Goal: Transaction & Acquisition: Download file/media

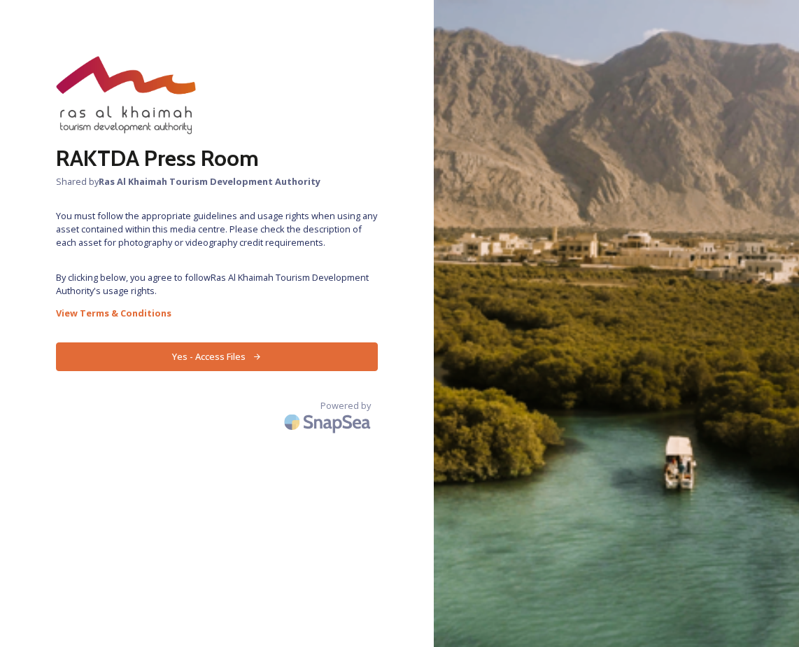
click at [227, 351] on button "Yes - Access Files" at bounding box center [217, 356] width 322 height 29
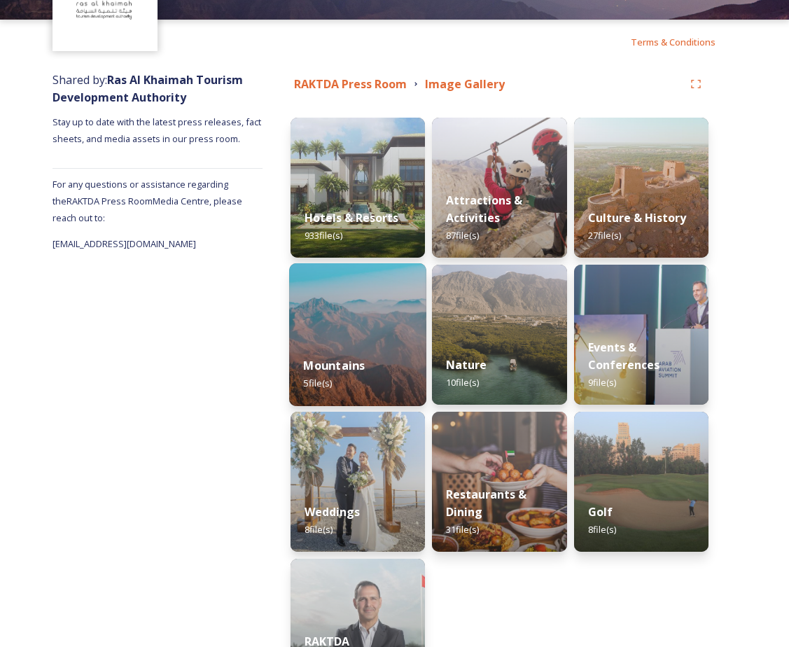
scroll to position [83, 0]
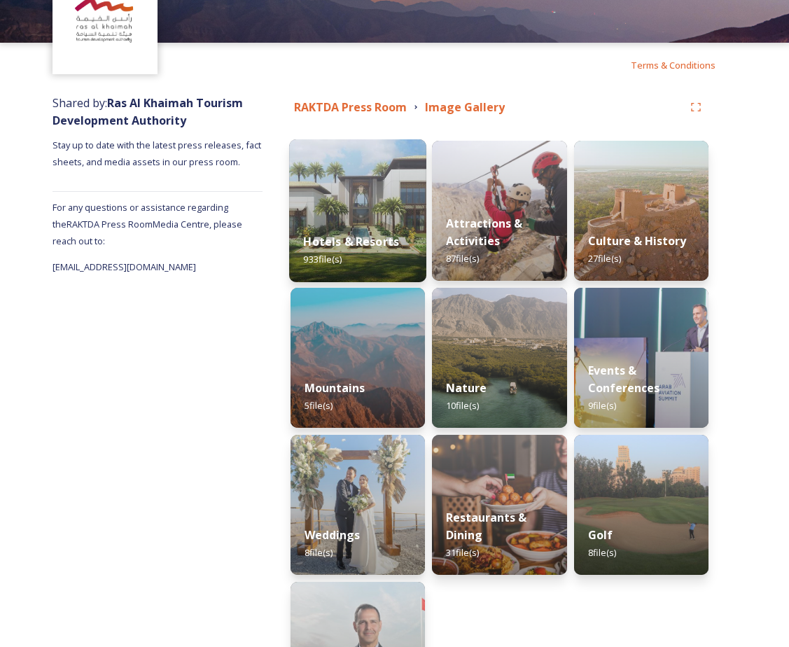
click at [341, 205] on img at bounding box center [357, 210] width 137 height 143
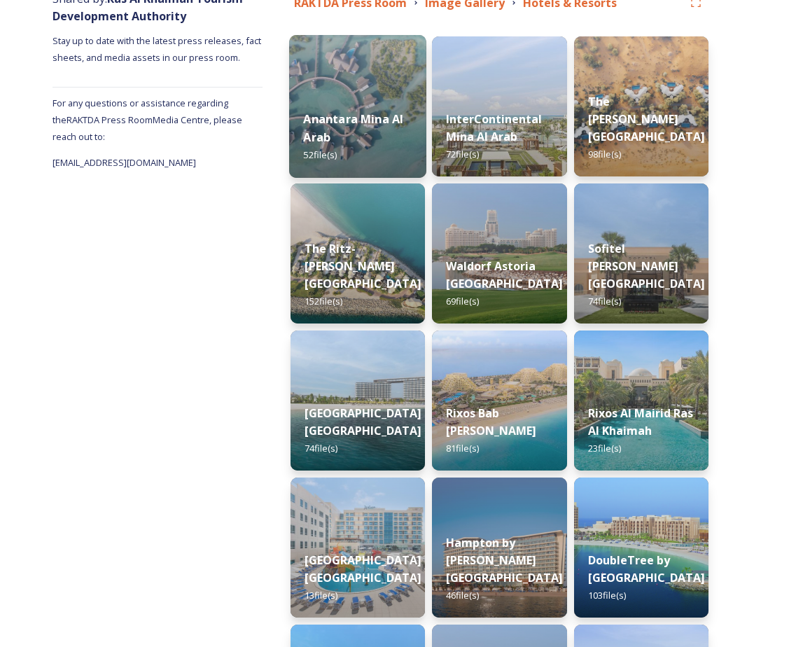
scroll to position [90, 0]
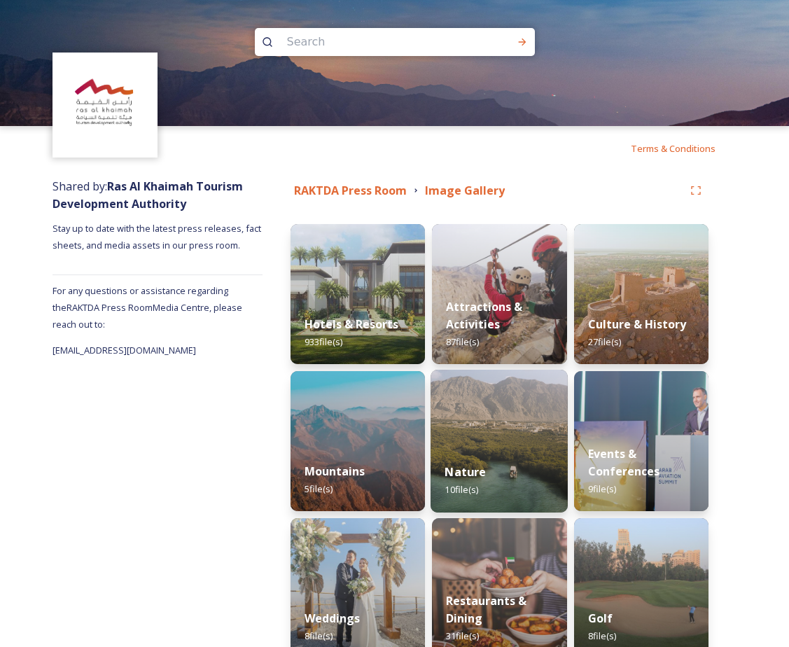
click at [505, 443] on img at bounding box center [498, 441] width 137 height 143
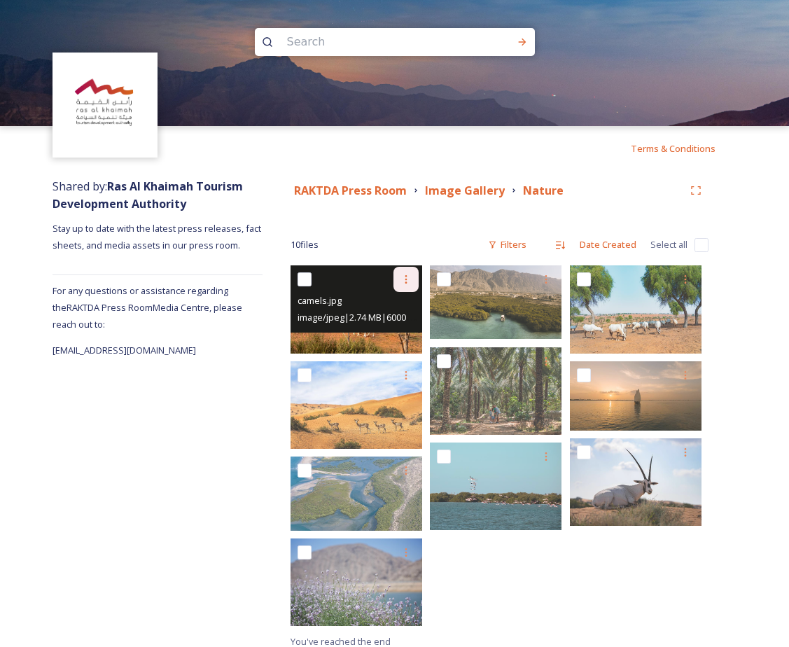
click at [402, 285] on icon at bounding box center [405, 279] width 11 height 11
click at [305, 276] on input "checkbox" at bounding box center [304, 279] width 14 height 14
checkbox input "true"
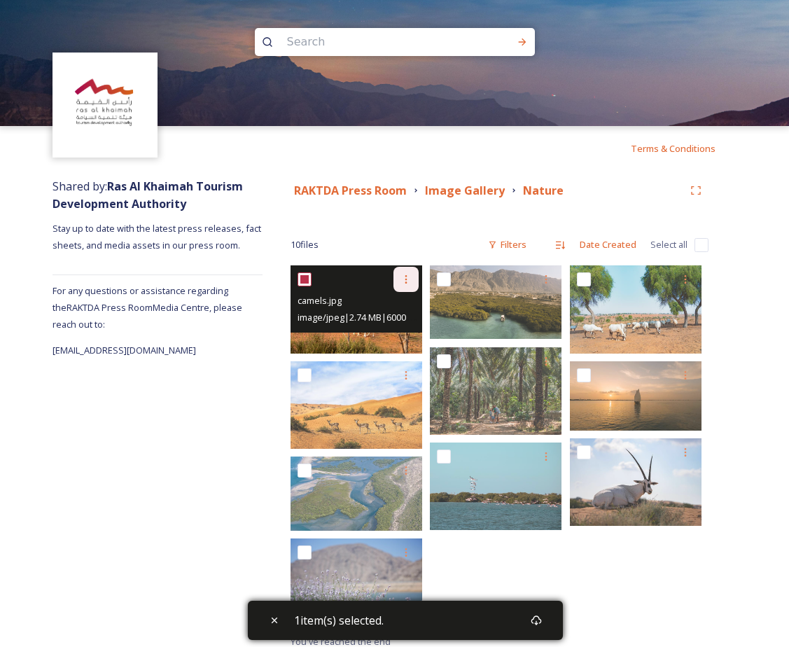
click at [398, 283] on div at bounding box center [405, 279] width 25 height 25
click at [408, 332] on span "Download" at bounding box center [389, 336] width 43 height 13
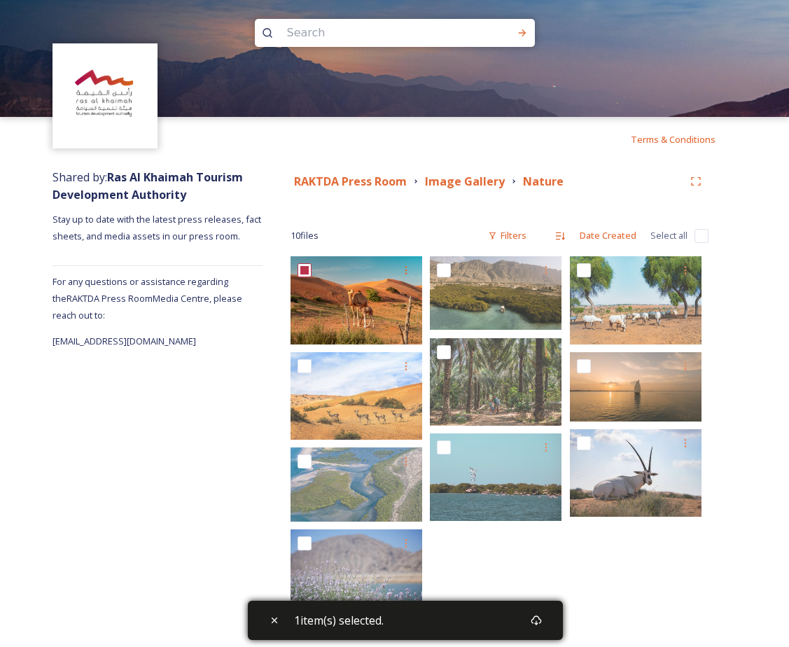
scroll to position [10, 0]
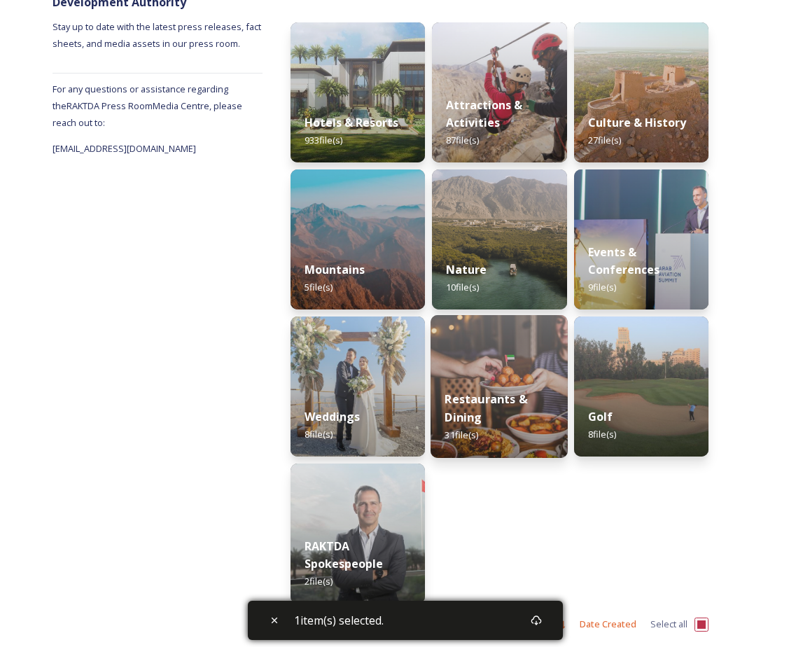
scroll to position [210, 0]
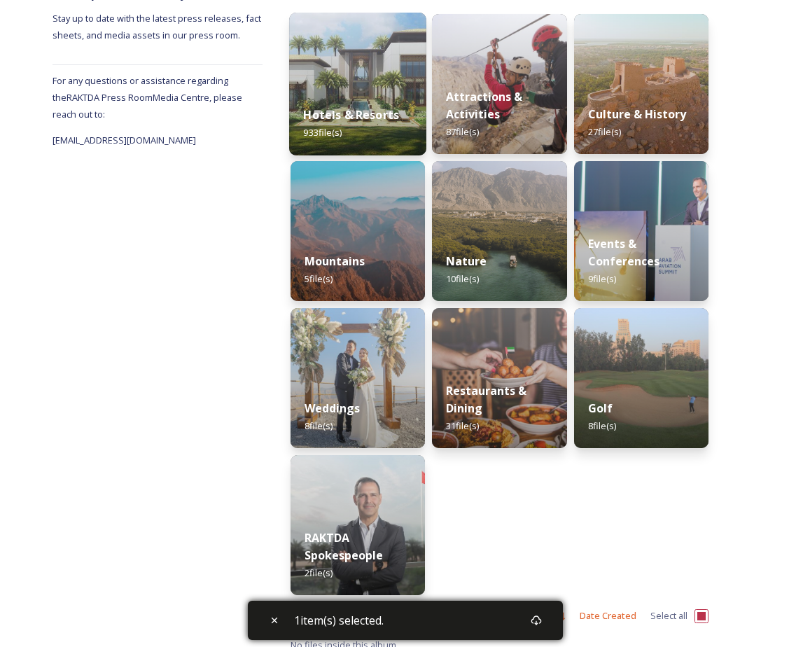
click at [354, 96] on div "Hotels & Resorts 933 file(s)" at bounding box center [357, 124] width 137 height 64
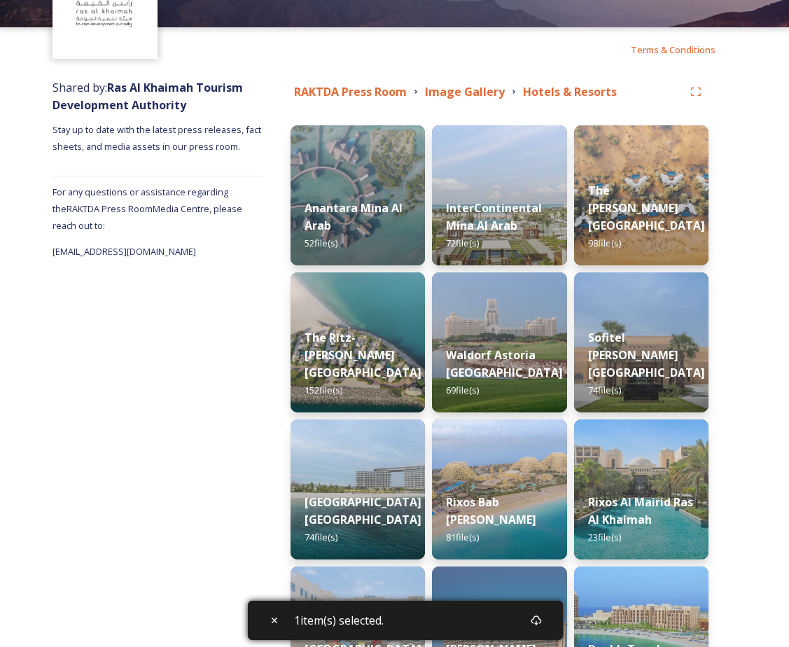
scroll to position [90, 0]
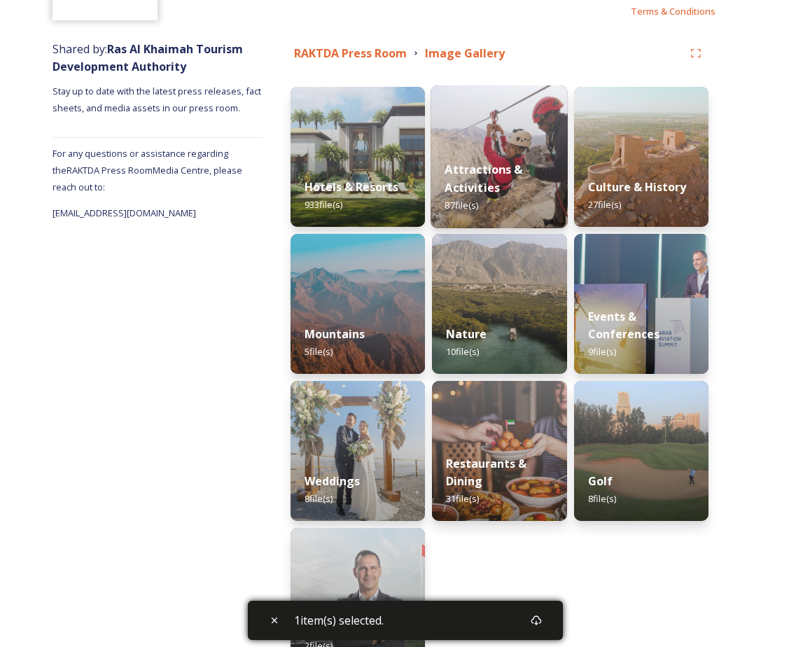
scroll to position [140, 0]
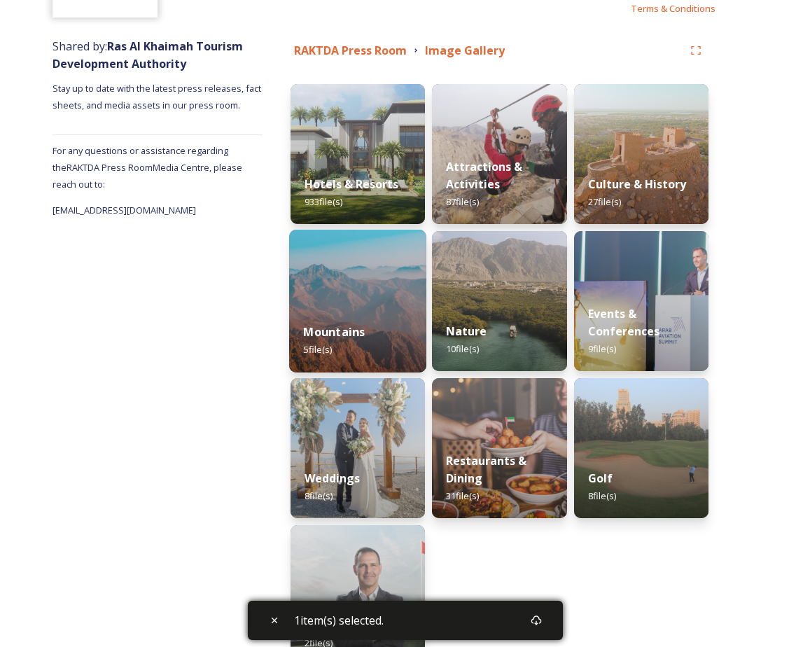
click at [385, 295] on img at bounding box center [357, 301] width 137 height 143
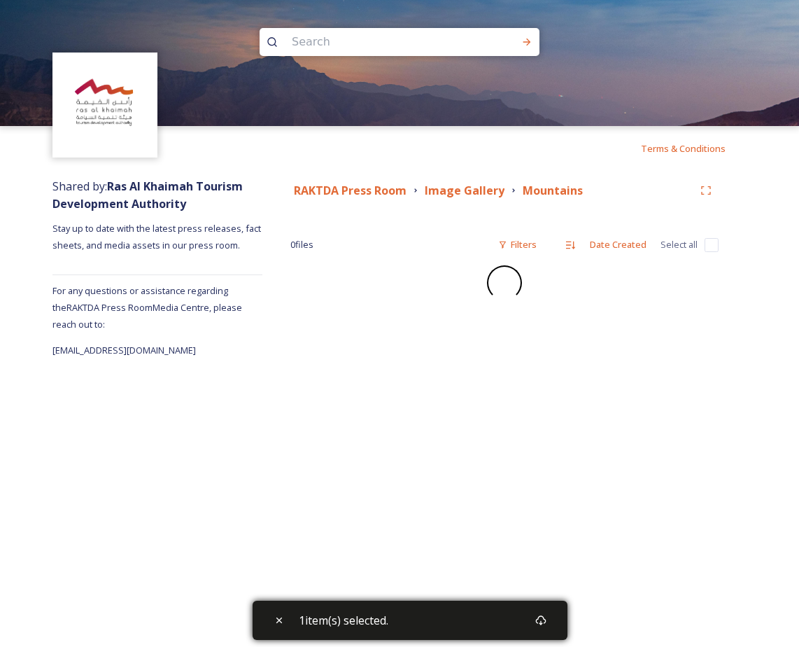
checkbox input "false"
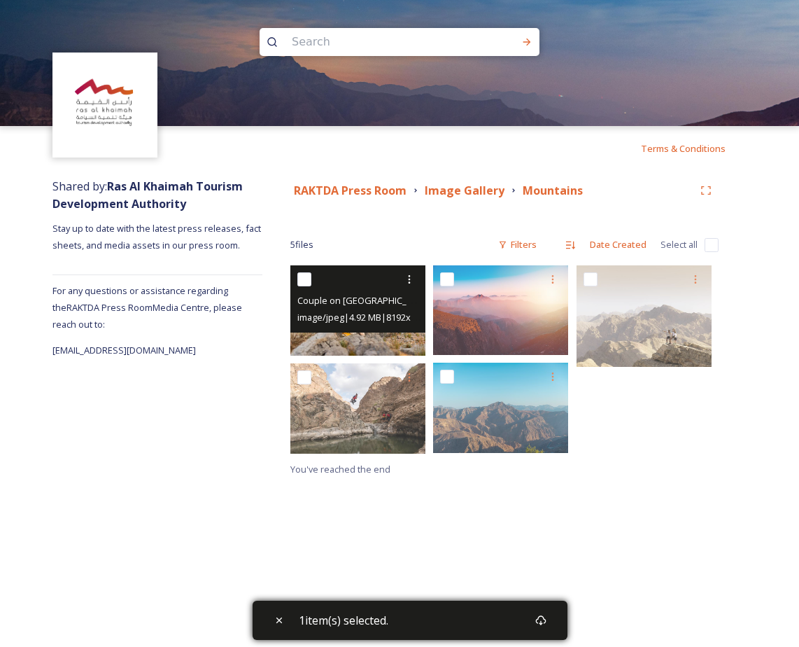
click at [307, 283] on input "checkbox" at bounding box center [304, 279] width 14 height 14
checkbox input "true"
click at [415, 275] on icon at bounding box center [409, 279] width 11 height 11
click at [405, 333] on span "Download" at bounding box center [393, 336] width 43 height 13
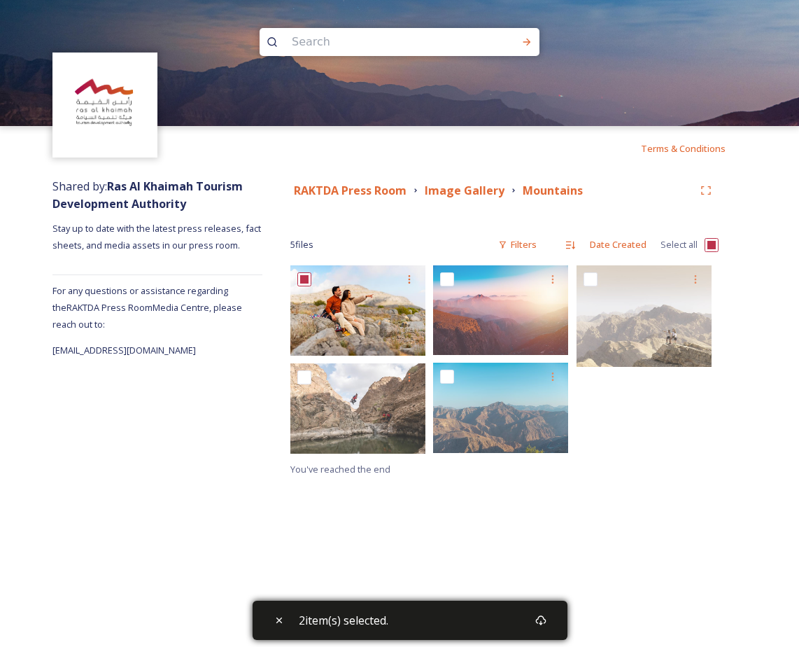
checkbox input "true"
